Goal: Information Seeking & Learning: Learn about a topic

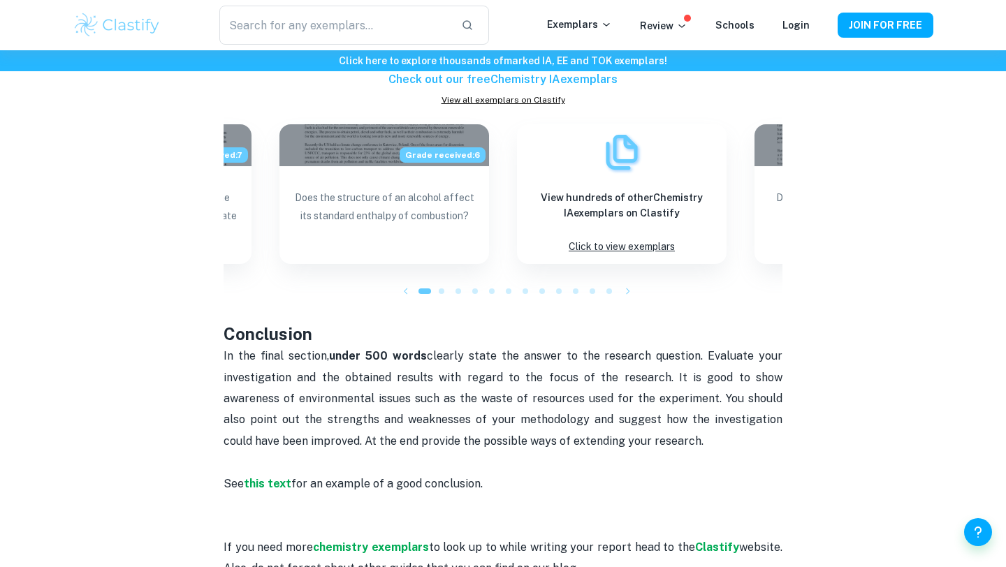
scroll to position [1316, 0]
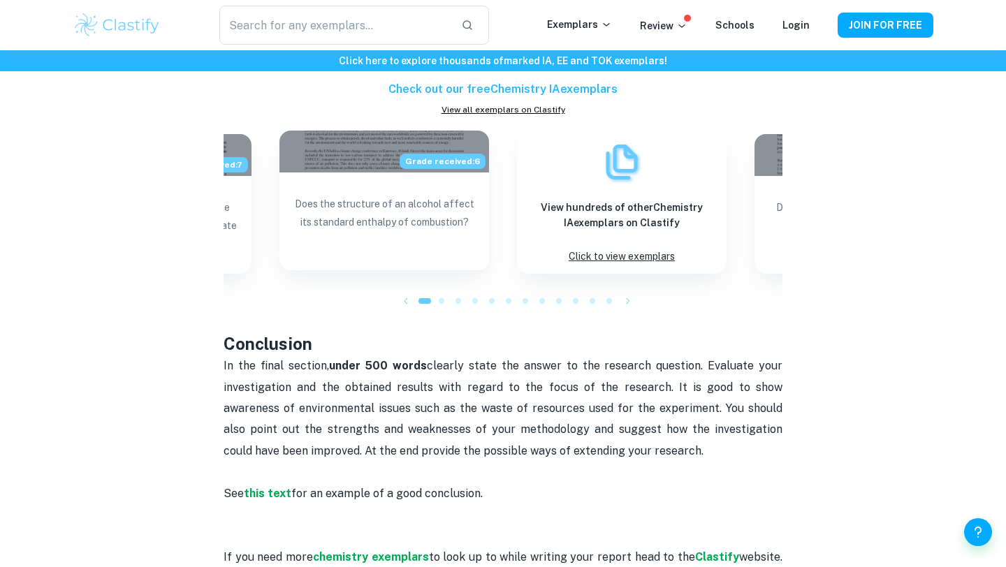
click at [433, 240] on p "Does the structure of an alcohol affect its standard enthalpy of combustion?" at bounding box center [383, 225] width 187 height 61
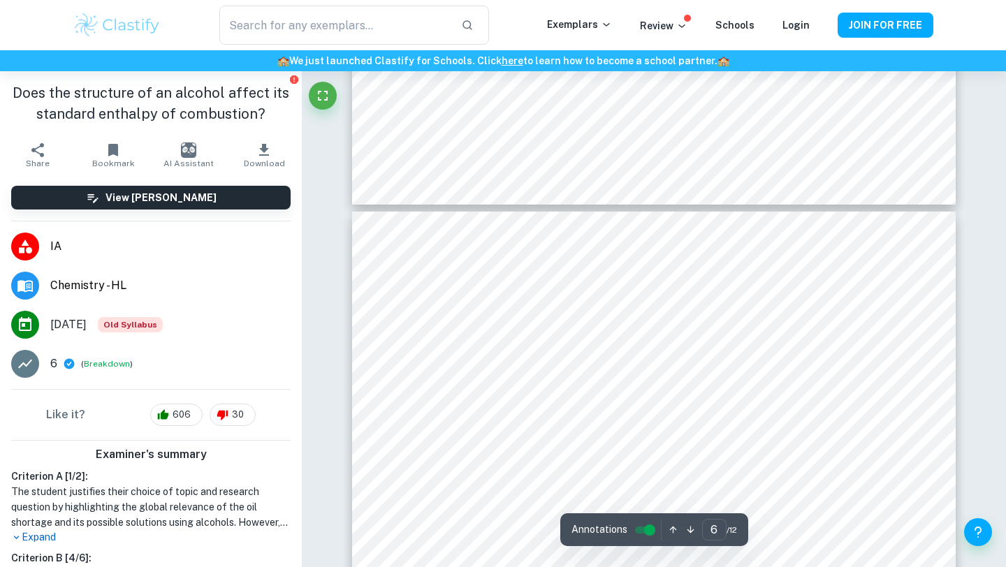
scroll to position [4434, 0]
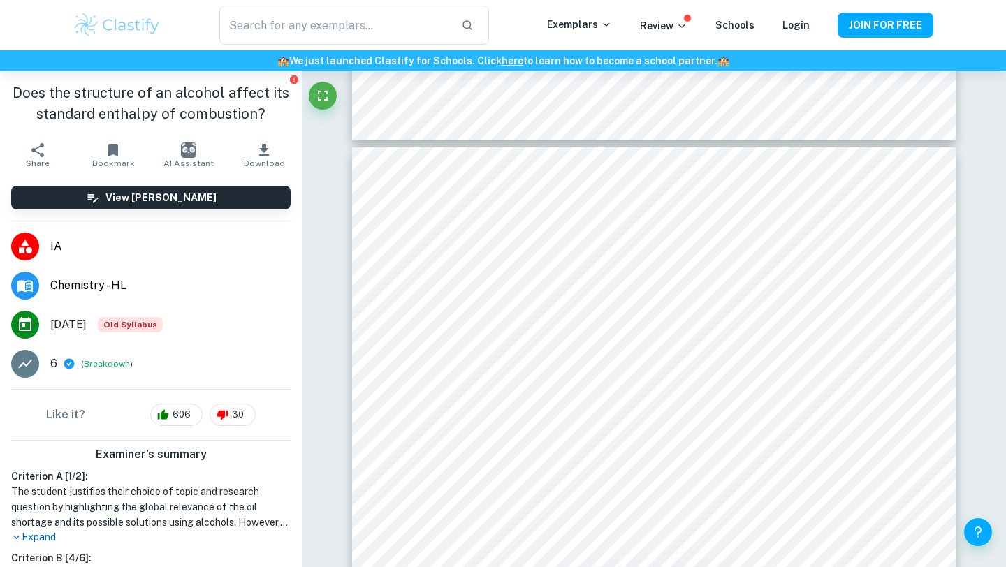
type input "2"
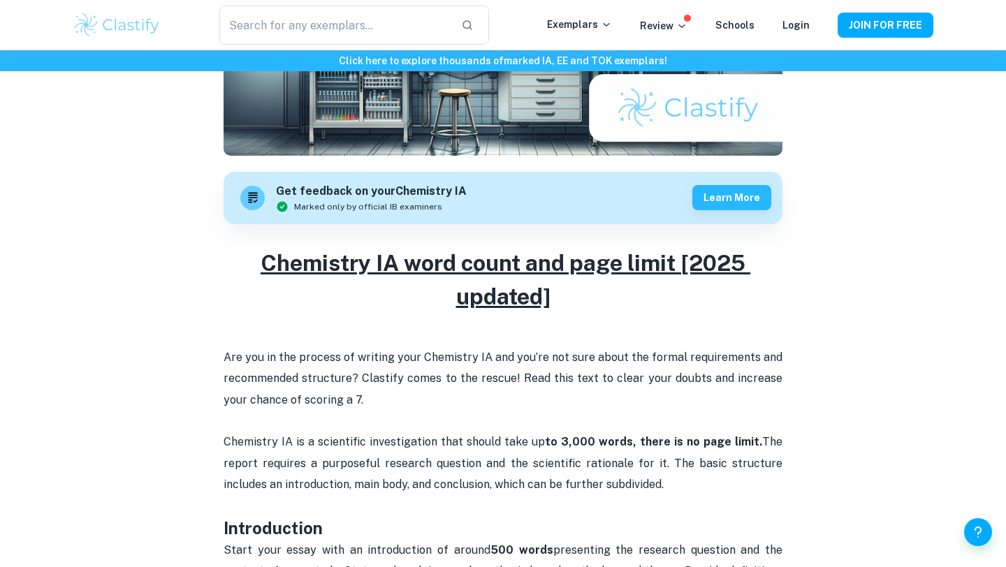
scroll to position [372, 0]
